Goal: Task Accomplishment & Management: Manage account settings

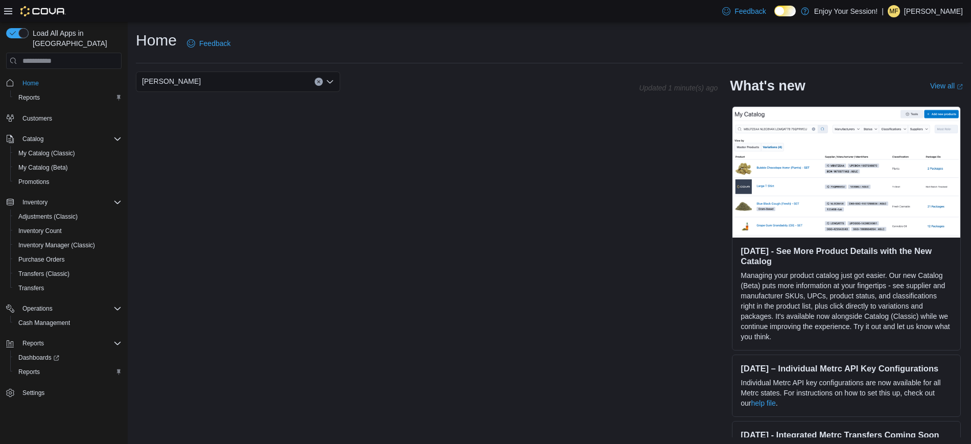
click at [931, 9] on p "[PERSON_NAME]" at bounding box center [933, 11] width 59 height 12
click at [903, 97] on span "Sign Out" at bounding box center [897, 100] width 28 height 10
